Goal: Transaction & Acquisition: Subscribe to service/newsletter

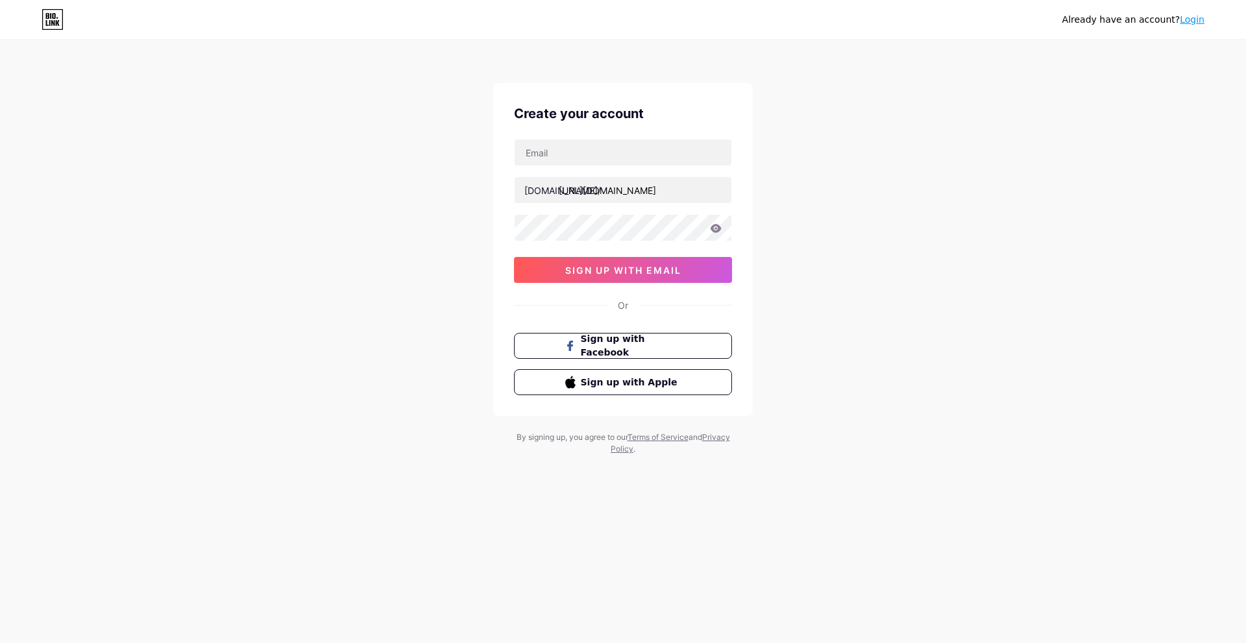
click at [594, 175] on div "[DOMAIN_NAME]/ [URL][DOMAIN_NAME] sign up with email" at bounding box center [623, 211] width 218 height 144
click at [596, 162] on input "text" at bounding box center [622, 152] width 217 height 26
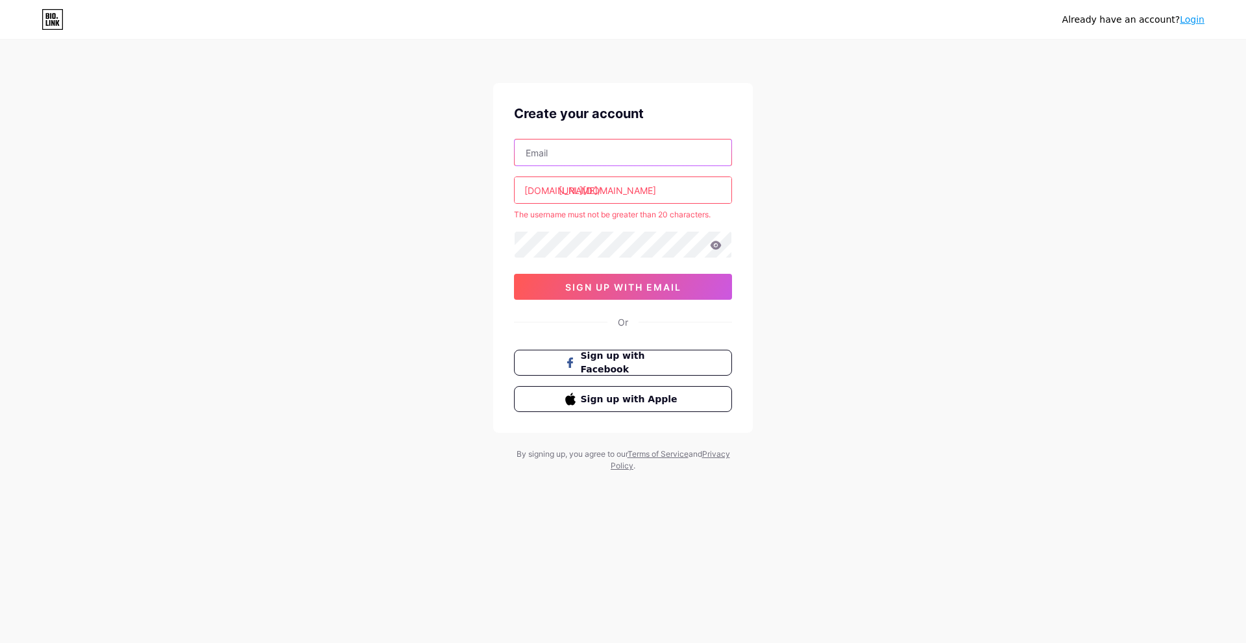
type input "[PERSON_NAME][EMAIL_ADDRESS][PERSON_NAME][DOMAIN_NAME]"
drag, startPoint x: 562, startPoint y: 198, endPoint x: 533, endPoint y: 229, distance: 42.2
click at [558, 201] on input "[URL][DOMAIN_NAME]" at bounding box center [622, 190] width 217 height 26
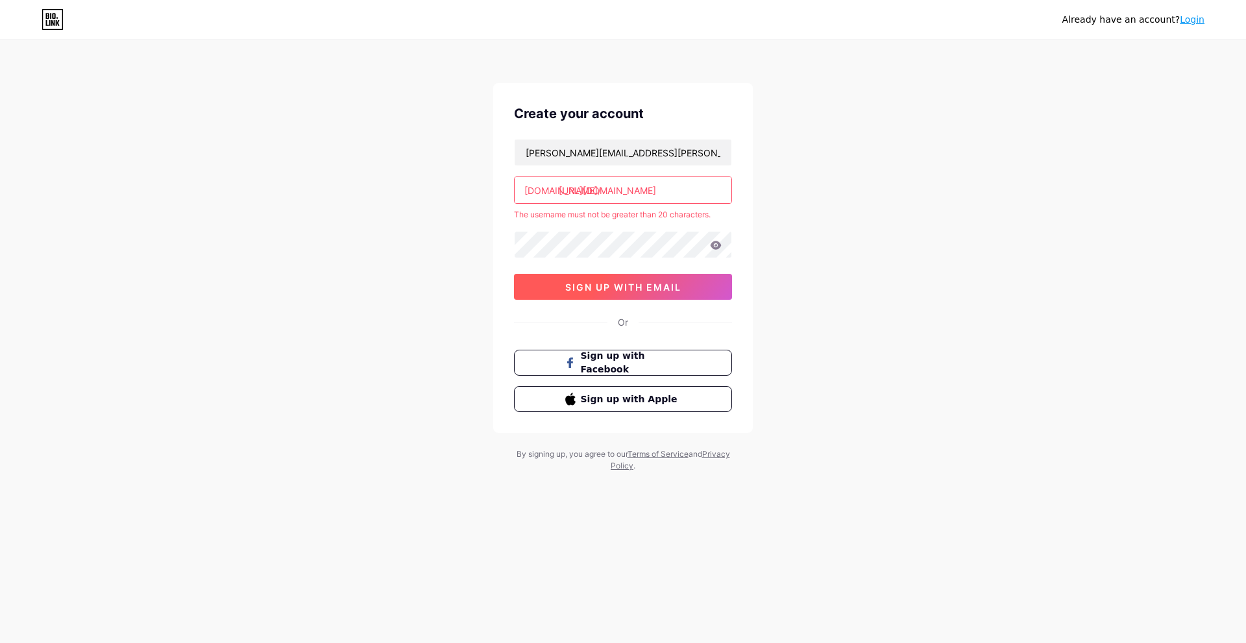
click at [629, 284] on span "sign up with email" at bounding box center [623, 287] width 116 height 11
drag, startPoint x: 571, startPoint y: 203, endPoint x: 537, endPoint y: 208, distance: 34.0
click at [533, 209] on div "[PERSON_NAME][EMAIL_ADDRESS][PERSON_NAME][DOMAIN_NAME] [DOMAIN_NAME]/ [URL][DOM…" at bounding box center [623, 219] width 218 height 161
click at [669, 186] on input "[URL][DOMAIN_NAME]" at bounding box center [622, 190] width 217 height 26
click at [672, 186] on input "[URL][DOMAIN_NAME]" at bounding box center [622, 190] width 217 height 26
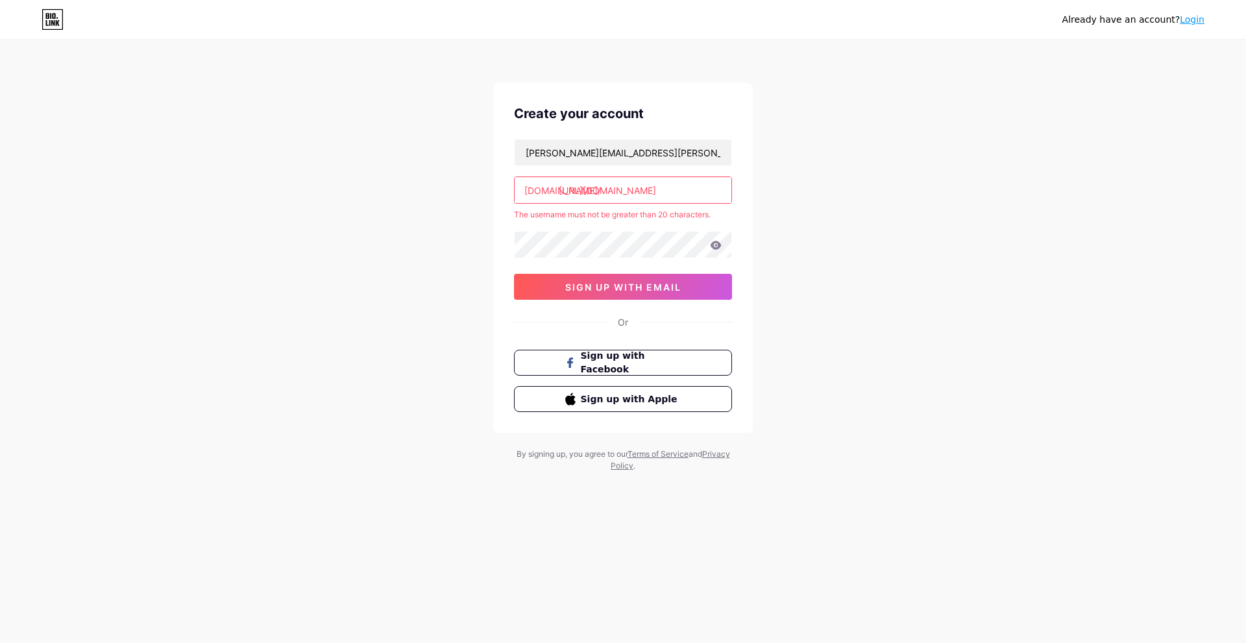
click at [672, 186] on input "[URL][DOMAIN_NAME]" at bounding box center [622, 190] width 217 height 26
click at [553, 191] on div "[DOMAIN_NAME]/" at bounding box center [562, 191] width 77 height 14
click at [560, 189] on input "[URL][DOMAIN_NAME]" at bounding box center [622, 190] width 217 height 26
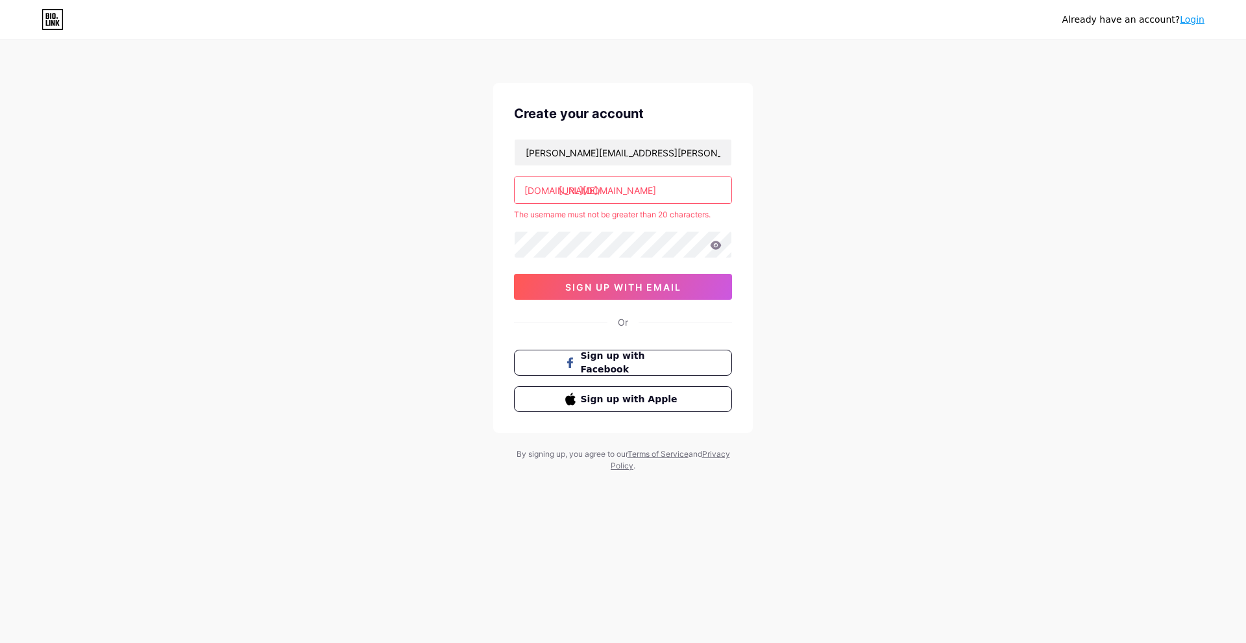
drag, startPoint x: 700, startPoint y: 186, endPoint x: 479, endPoint y: 204, distance: 221.3
click at [479, 204] on div "Already have an account? Login Create your account [PERSON_NAME][EMAIL_ADDRESS]…" at bounding box center [623, 256] width 1246 height 513
drag, startPoint x: 577, startPoint y: 216, endPoint x: 640, endPoint y: 211, distance: 63.8
click at [640, 211] on div "The username must not be greater than 20 characters." at bounding box center [623, 215] width 218 height 12
